Goal: Task Accomplishment & Management: Complete application form

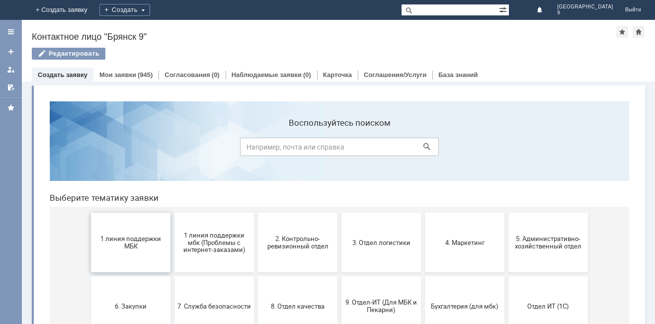
click at [134, 248] on span "1 линия поддержки МБК" at bounding box center [131, 242] width 74 height 15
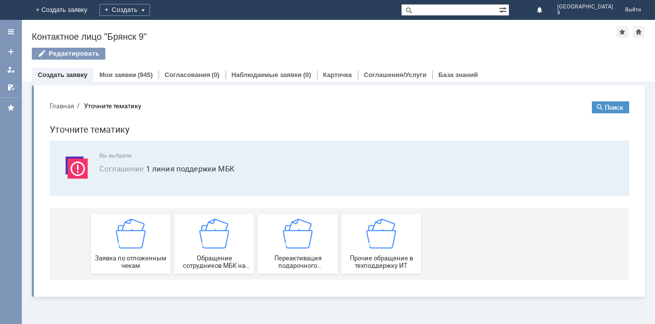
click at [134, 248] on img at bounding box center [131, 234] width 30 height 30
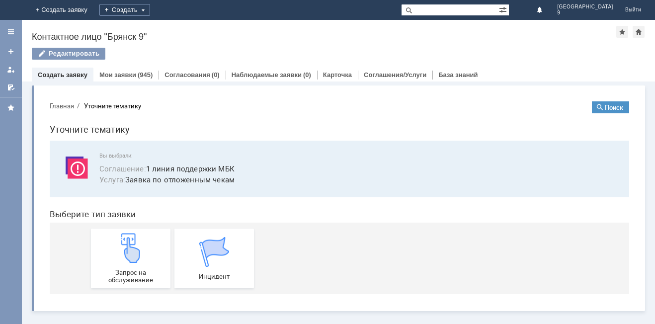
click at [134, 248] on img at bounding box center [131, 248] width 30 height 30
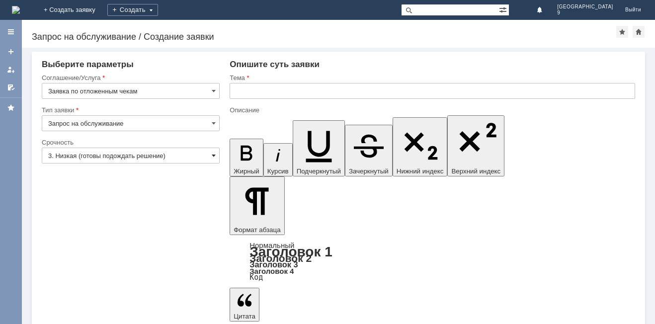
click at [214, 152] on span at bounding box center [214, 156] width 4 height 8
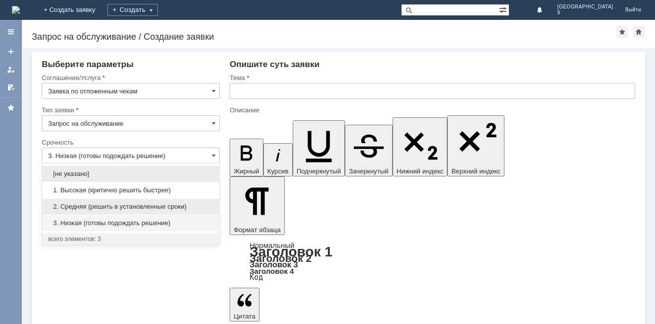
click at [144, 203] on span "2. Средняя (решить в установленные сроки)" at bounding box center [130, 207] width 165 height 8
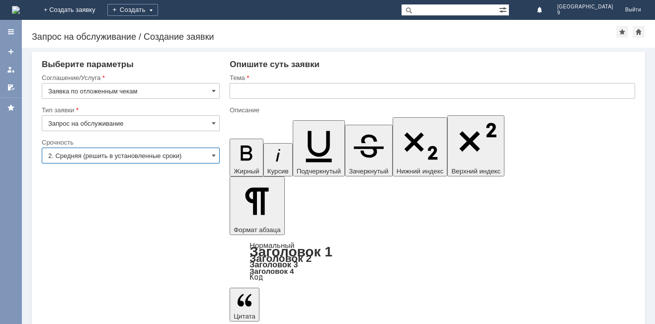
type input "2. Средняя (решить в установленные сроки)"
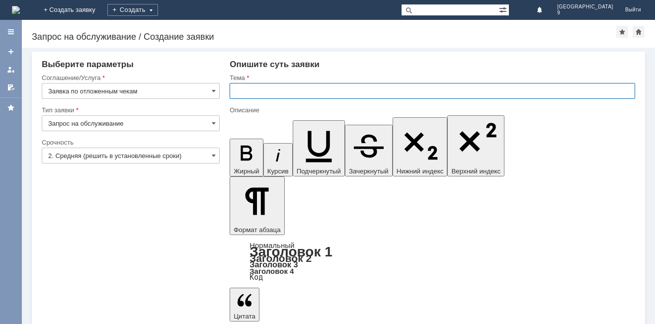
click at [316, 91] on input "text" at bounding box center [431, 91] width 405 height 16
type input "отложенные чеки [DATE]"
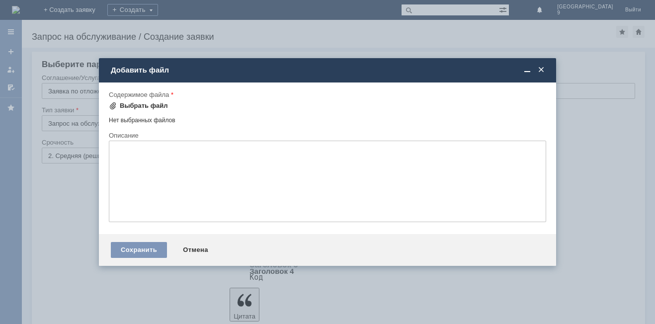
click at [139, 103] on div "Выбрать файл" at bounding box center [144, 106] width 48 height 8
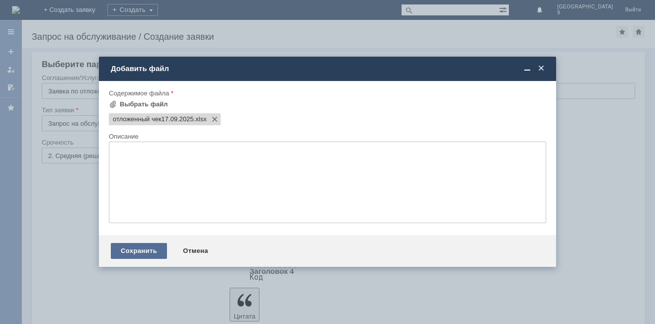
click at [143, 248] on div "Сохранить" at bounding box center [139, 251] width 56 height 16
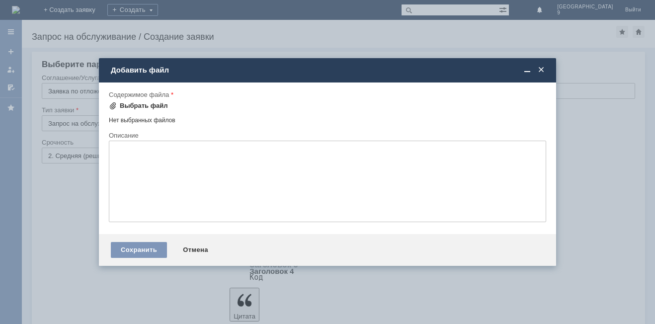
click at [139, 106] on div "Выбрать файл" at bounding box center [144, 106] width 48 height 8
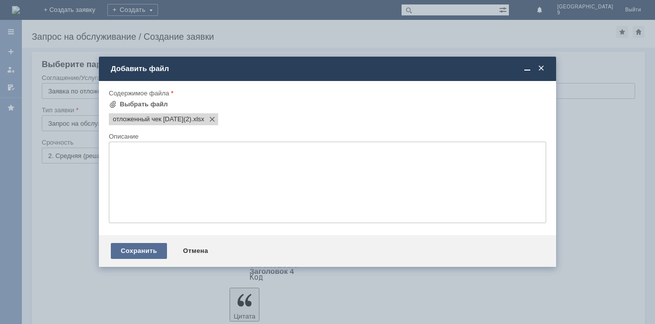
click at [125, 249] on div "Сохранить" at bounding box center [139, 251] width 56 height 16
